Goal: Use online tool/utility: Utilize a website feature to perform a specific function

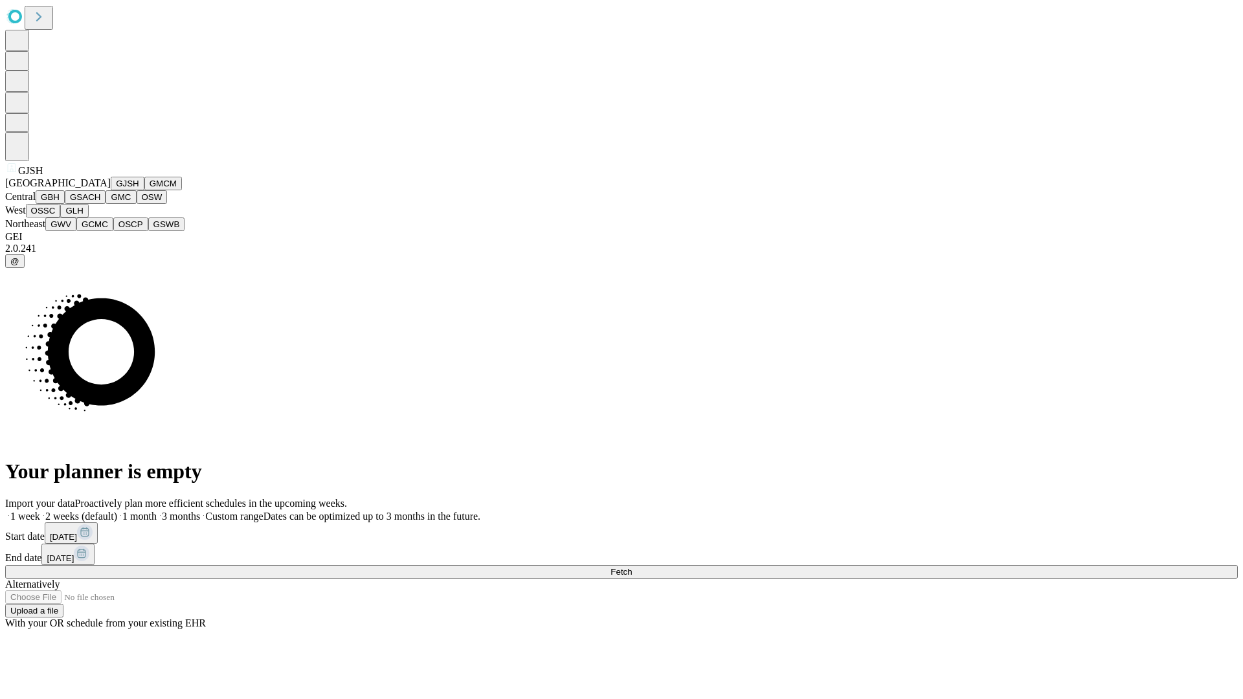
click at [111, 190] on button "GJSH" at bounding box center [128, 184] width 34 height 14
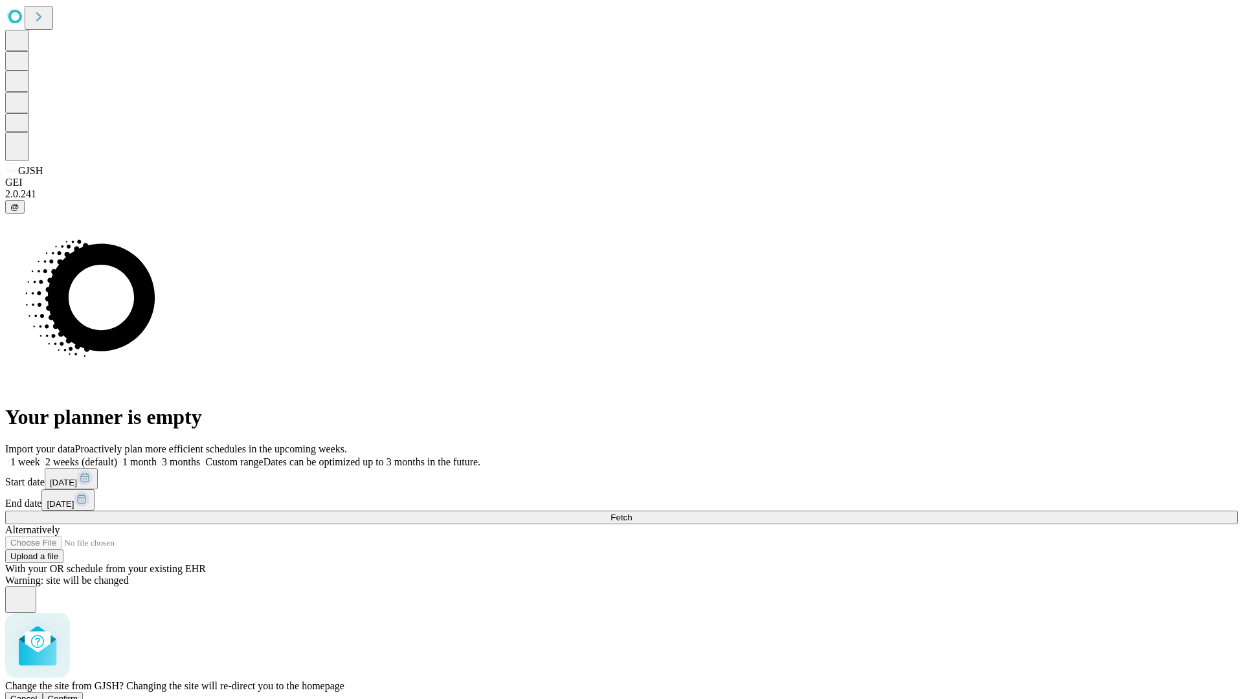
click at [78, 694] on span "Confirm" at bounding box center [63, 699] width 30 height 10
click at [157, 456] on label "1 month" at bounding box center [136, 461] width 39 height 11
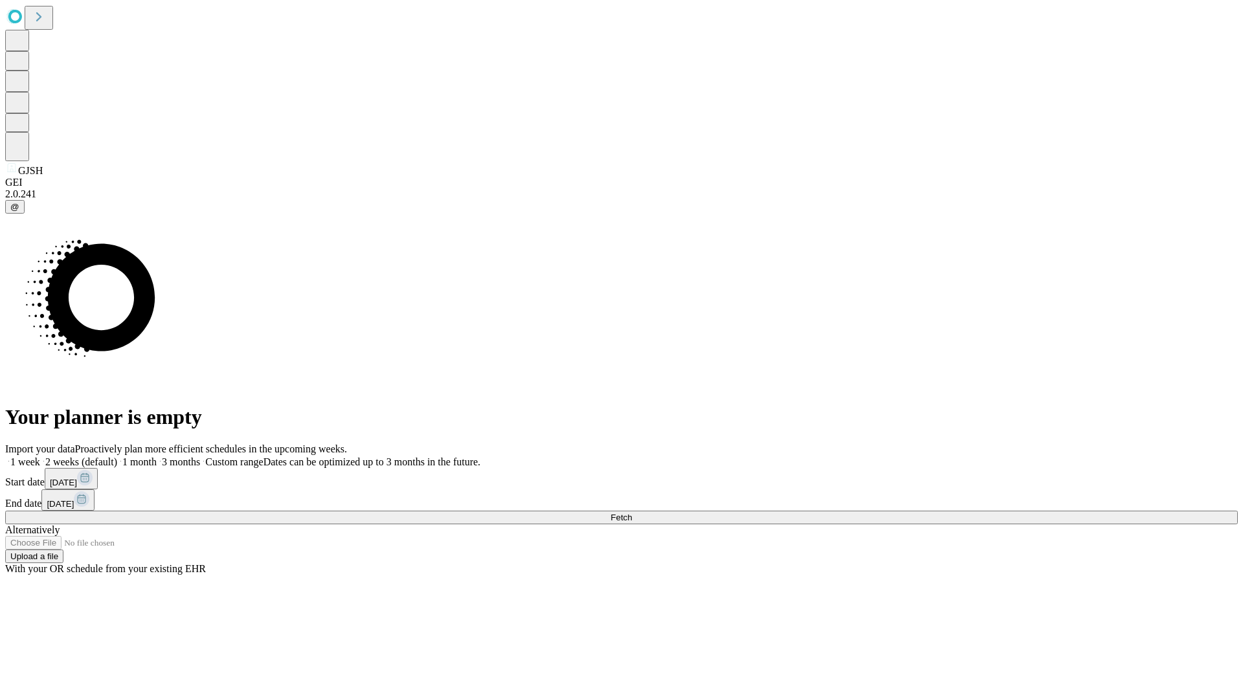
click at [632, 513] on span "Fetch" at bounding box center [620, 518] width 21 height 10
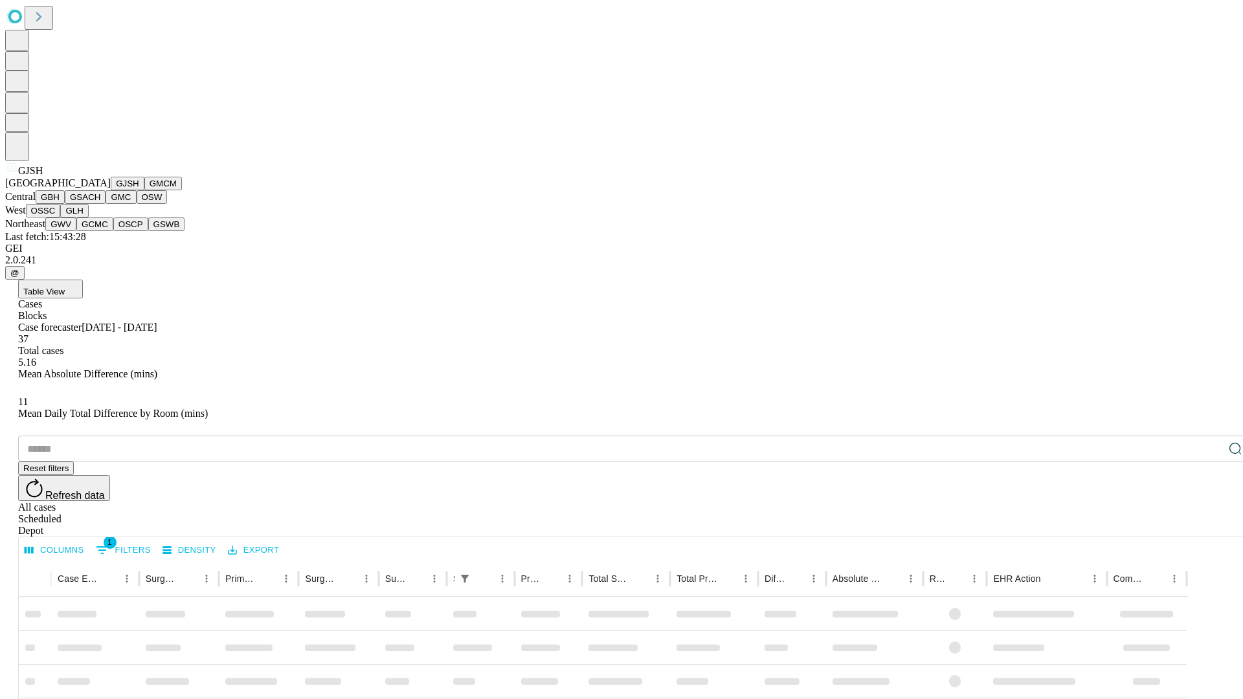
click at [144, 190] on button "GMCM" at bounding box center [163, 184] width 38 height 14
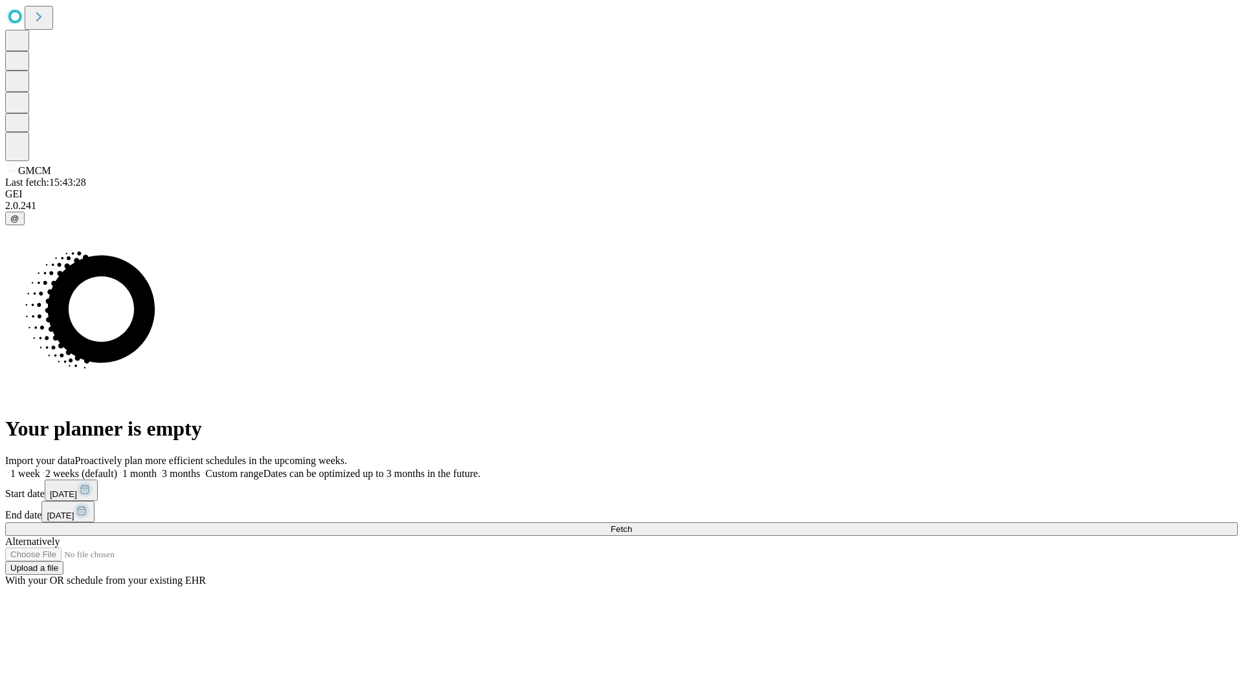
click at [157, 468] on label "1 month" at bounding box center [136, 473] width 39 height 11
click at [632, 524] on span "Fetch" at bounding box center [620, 529] width 21 height 10
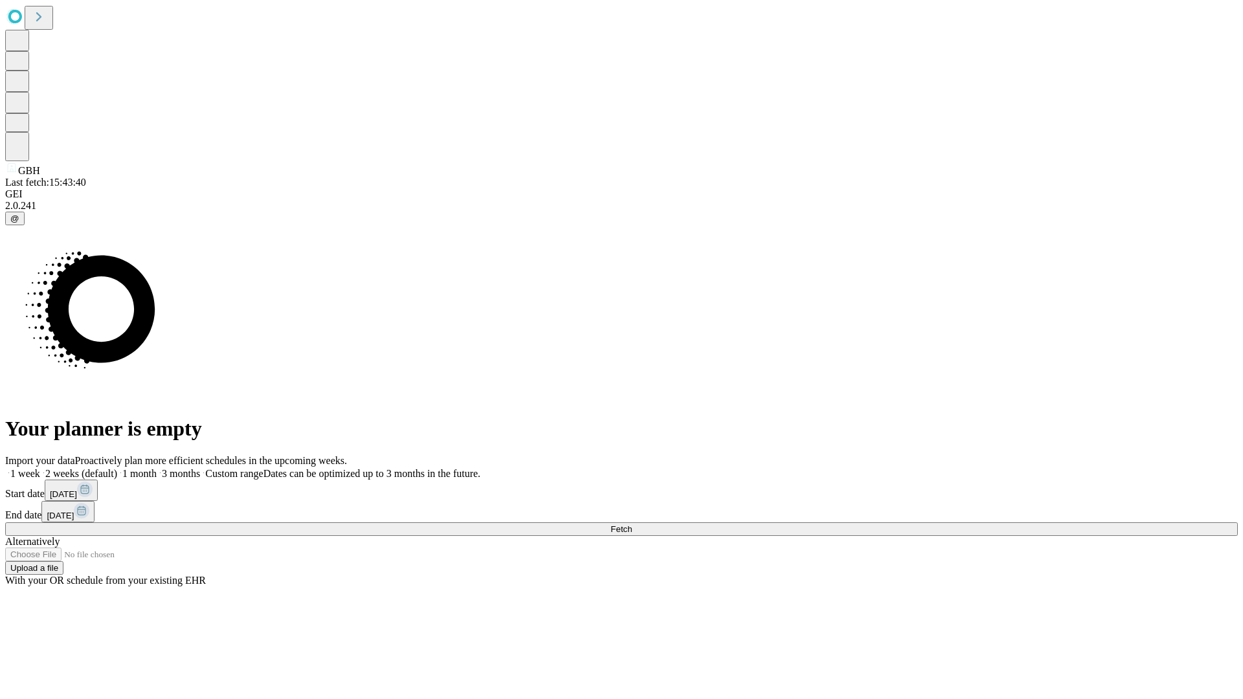
click at [157, 468] on label "1 month" at bounding box center [136, 473] width 39 height 11
click at [632, 524] on span "Fetch" at bounding box center [620, 529] width 21 height 10
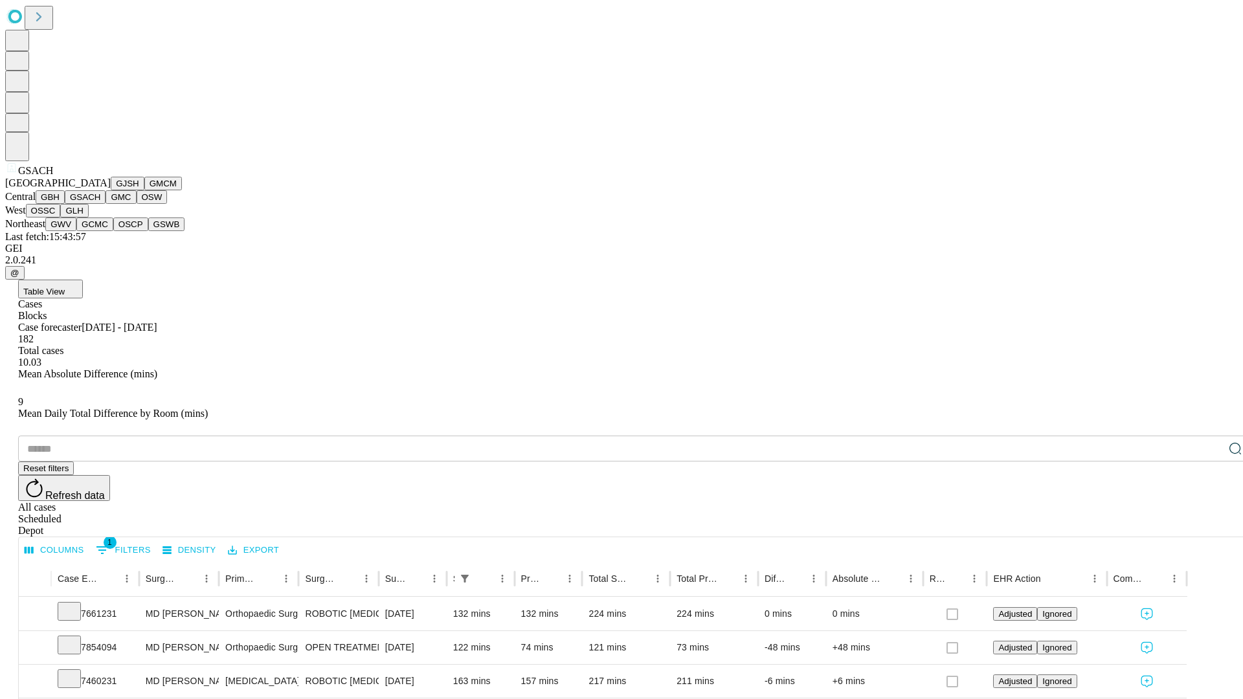
click at [105, 204] on button "GMC" at bounding box center [120, 197] width 30 height 14
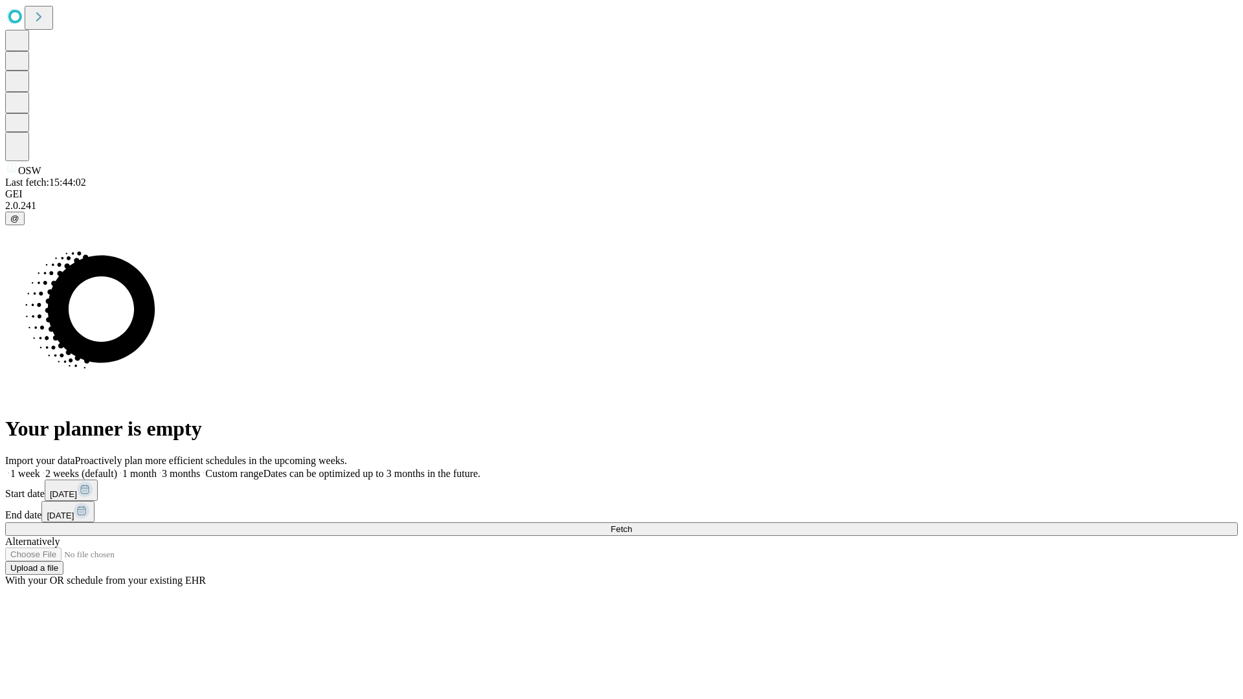
click at [157, 468] on label "1 month" at bounding box center [136, 473] width 39 height 11
click at [632, 524] on span "Fetch" at bounding box center [620, 529] width 21 height 10
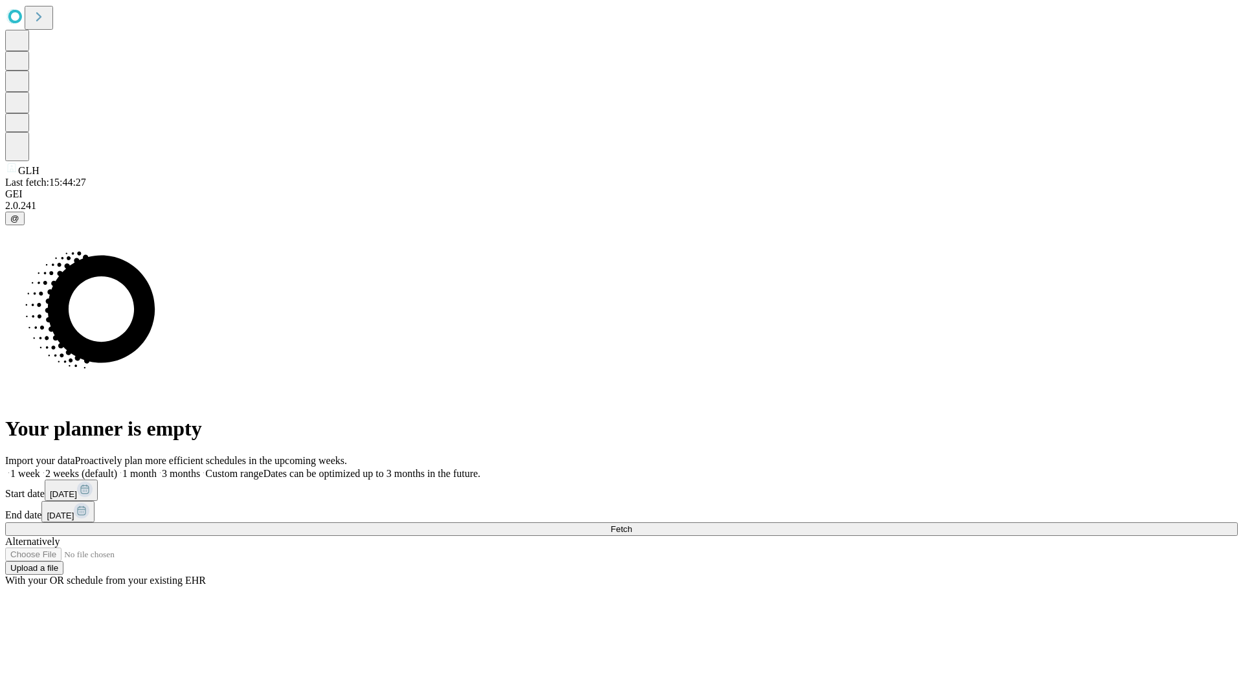
click at [157, 468] on label "1 month" at bounding box center [136, 473] width 39 height 11
click at [632, 524] on span "Fetch" at bounding box center [620, 529] width 21 height 10
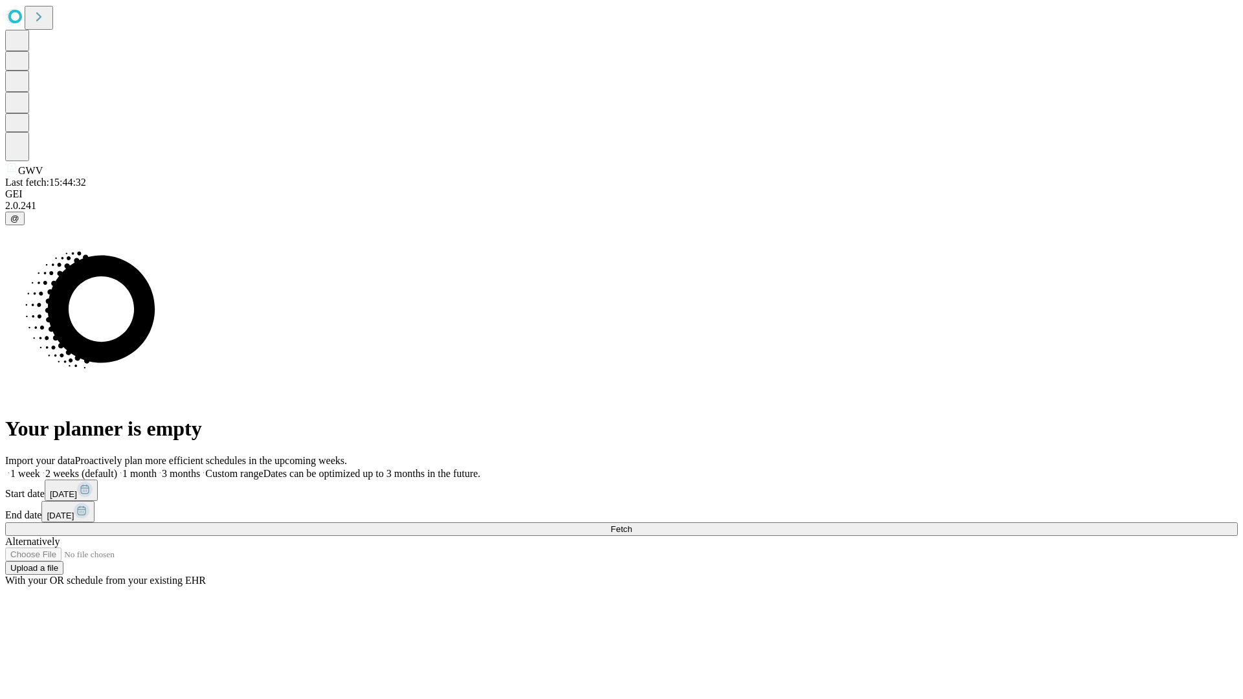
click at [157, 468] on label "1 month" at bounding box center [136, 473] width 39 height 11
click at [632, 524] on span "Fetch" at bounding box center [620, 529] width 21 height 10
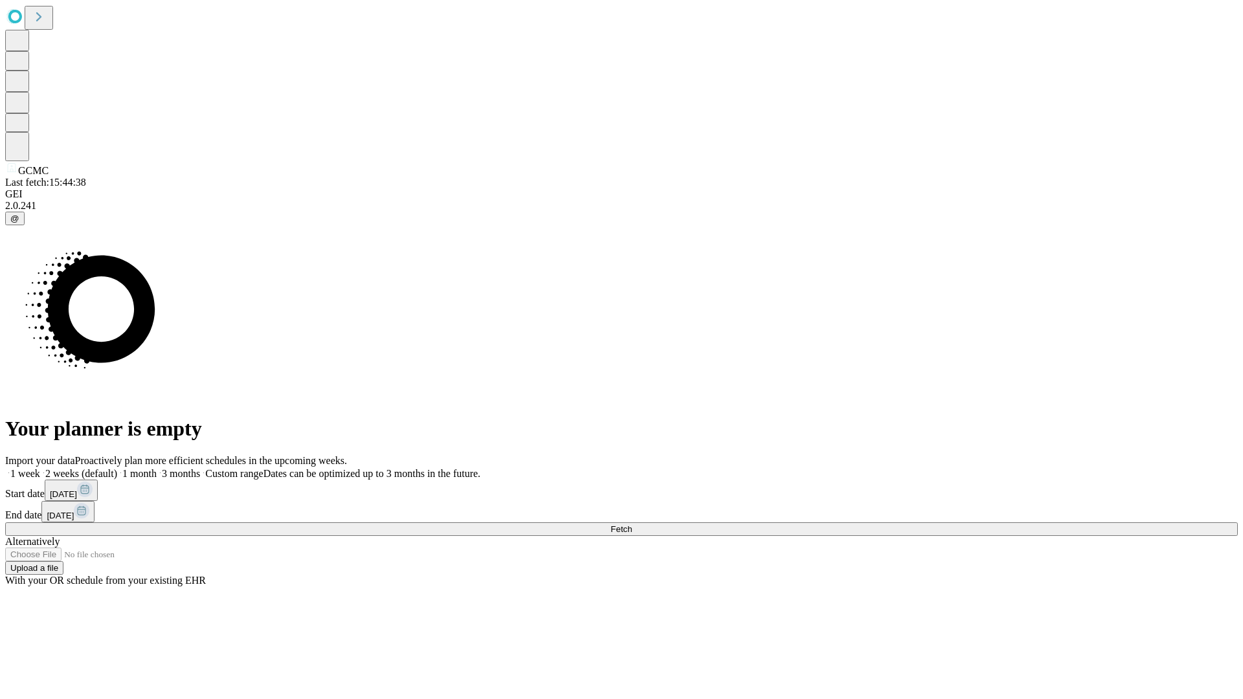
click at [157, 468] on label "1 month" at bounding box center [136, 473] width 39 height 11
click at [632, 524] on span "Fetch" at bounding box center [620, 529] width 21 height 10
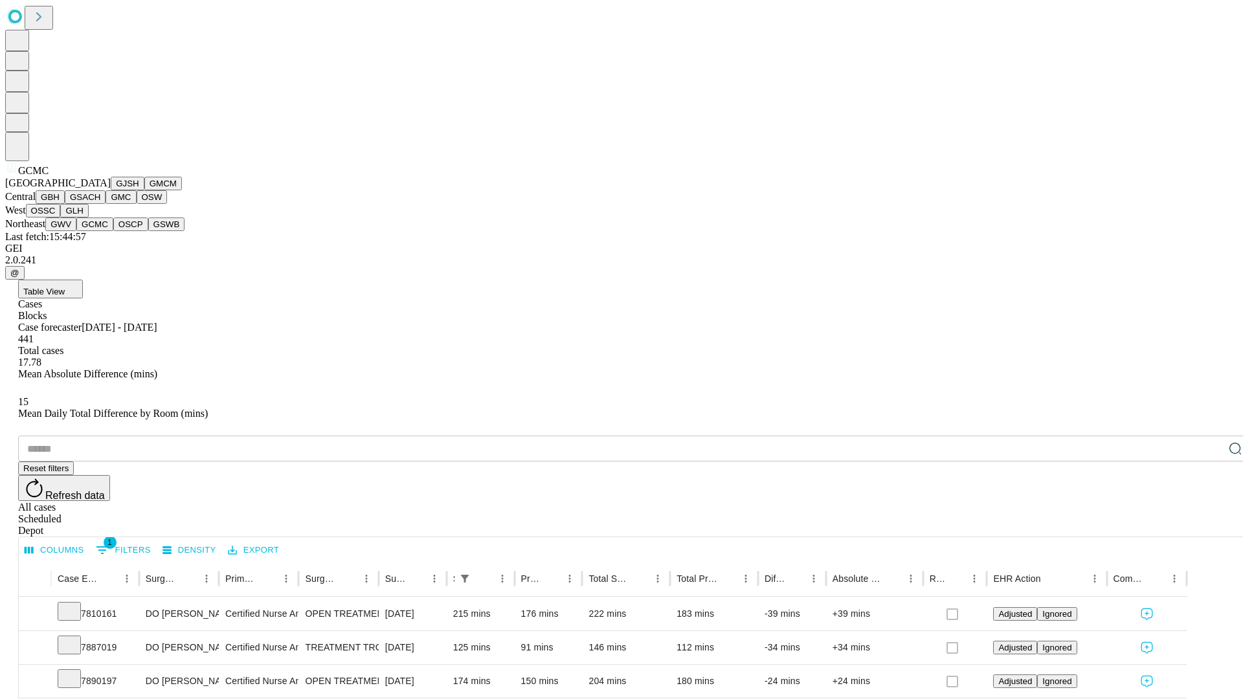
click at [113, 231] on button "OSCP" at bounding box center [130, 224] width 35 height 14
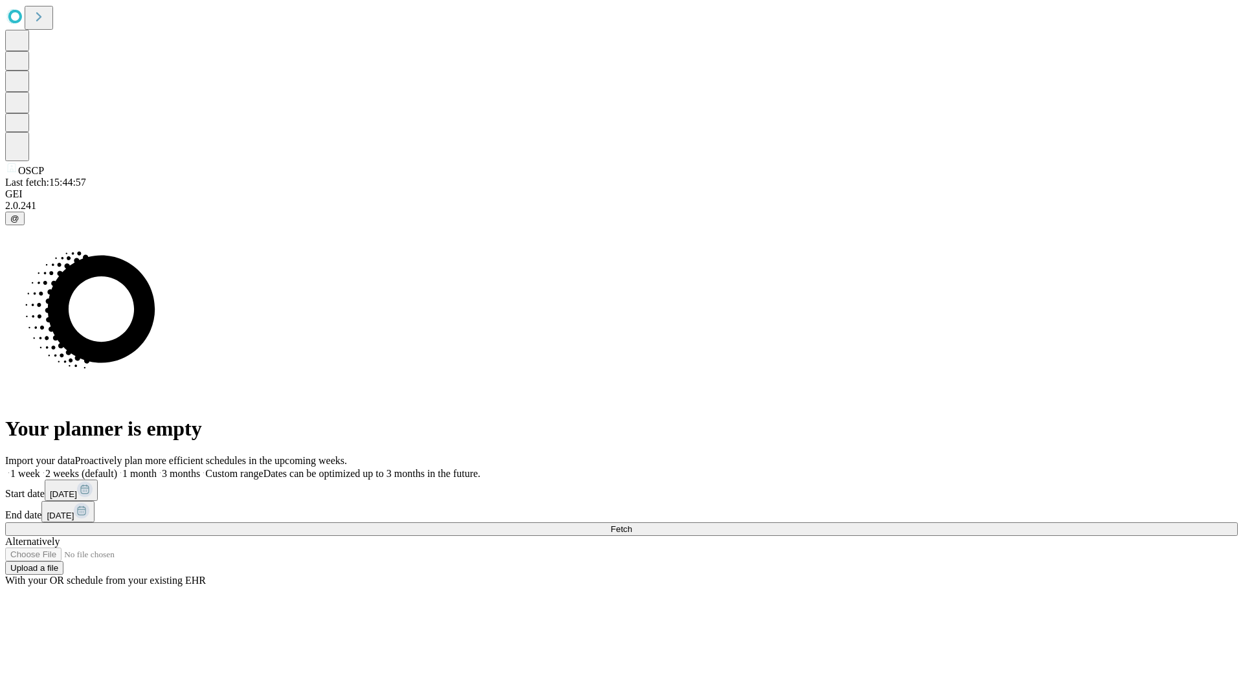
click at [157, 468] on label "1 month" at bounding box center [136, 473] width 39 height 11
click at [632, 524] on span "Fetch" at bounding box center [620, 529] width 21 height 10
